Goal: Task Accomplishment & Management: Manage account settings

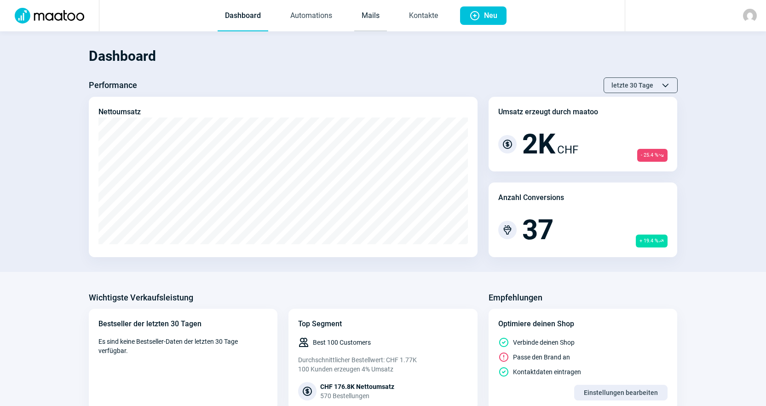
click at [360, 5] on link "Mails" at bounding box center [370, 16] width 33 height 30
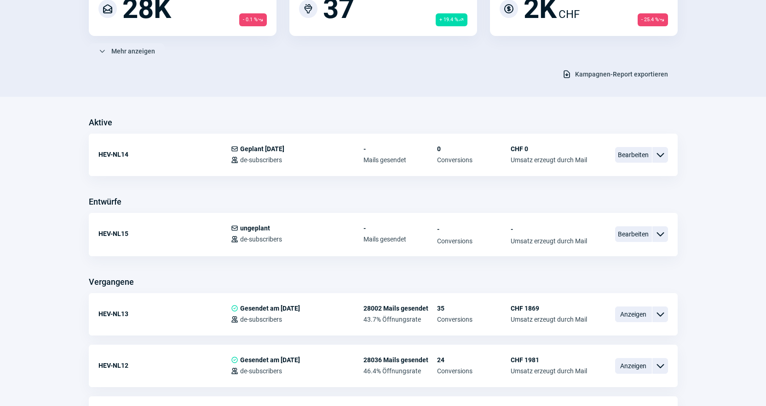
scroll to position [138, 0]
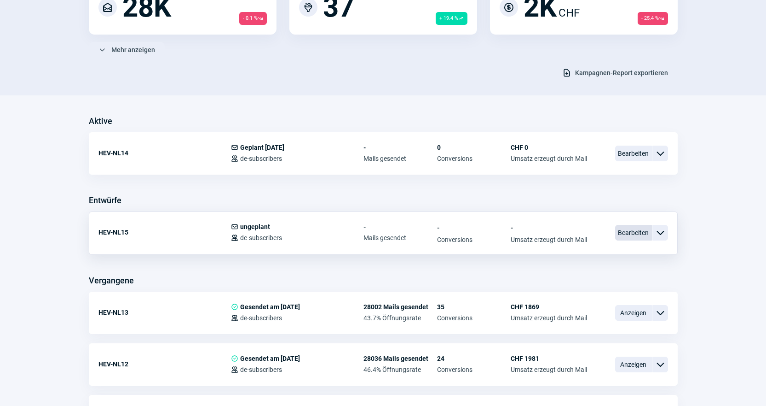
click at [639, 228] on span "Bearbeiten" at bounding box center [633, 233] width 37 height 16
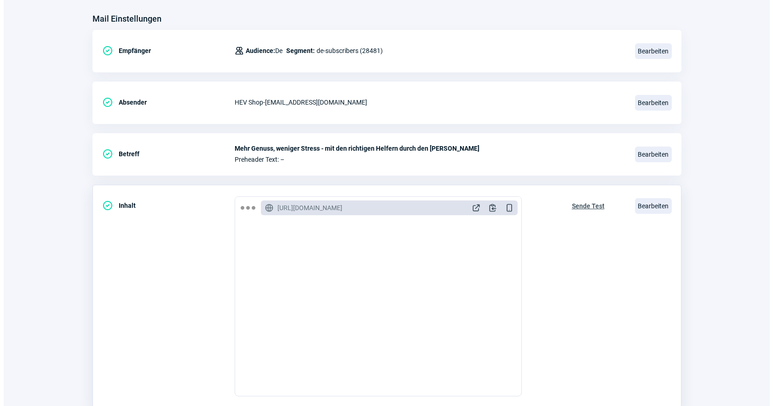
scroll to position [138, 0]
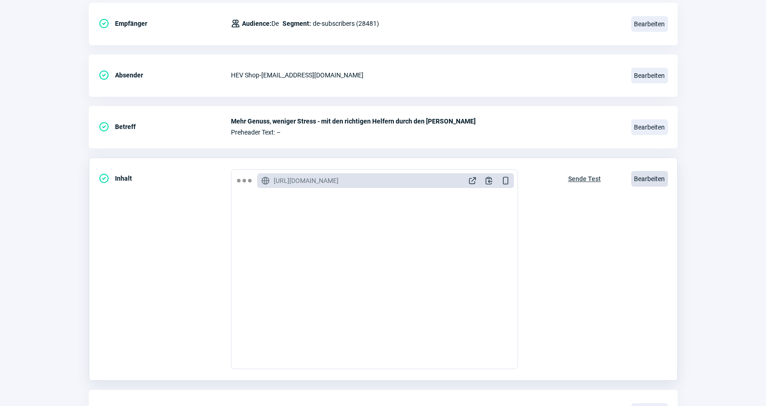
click at [649, 181] on span "Bearbeiten" at bounding box center [650, 179] width 37 height 16
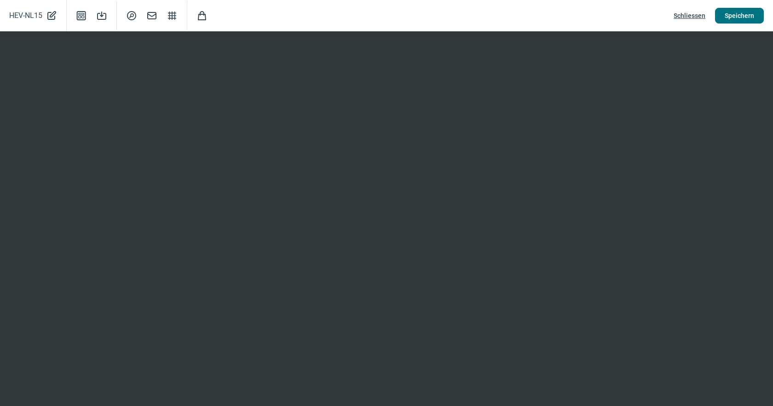
click at [743, 10] on span "Speichern" at bounding box center [739, 15] width 29 height 15
click at [684, 20] on span "Schliessen" at bounding box center [690, 15] width 32 height 15
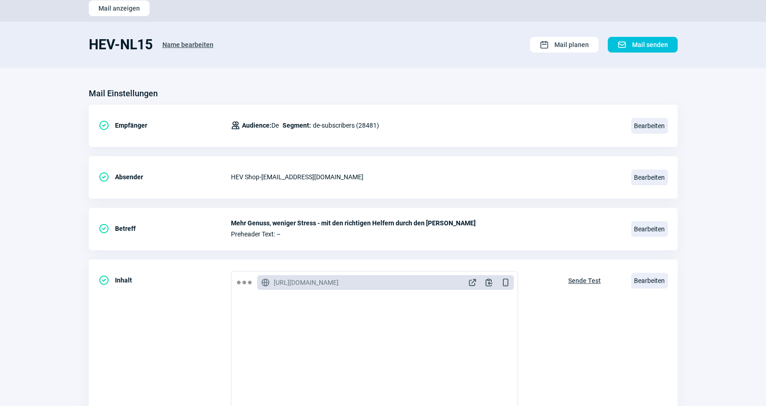
scroll to position [0, 0]
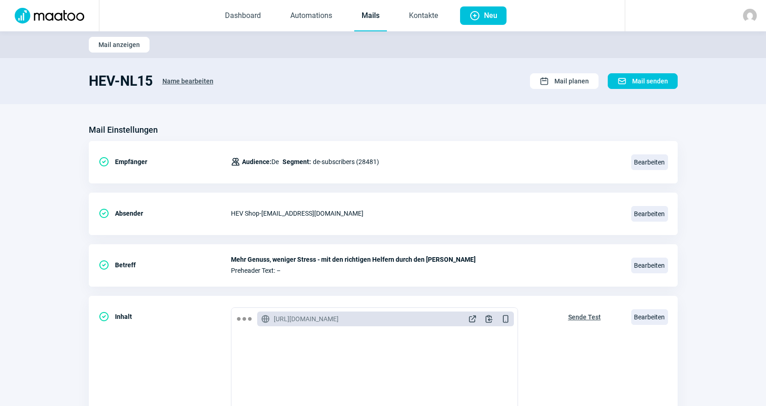
click at [380, 17] on link "Mails" at bounding box center [370, 16] width 33 height 30
